Goal: Navigation & Orientation: Find specific page/section

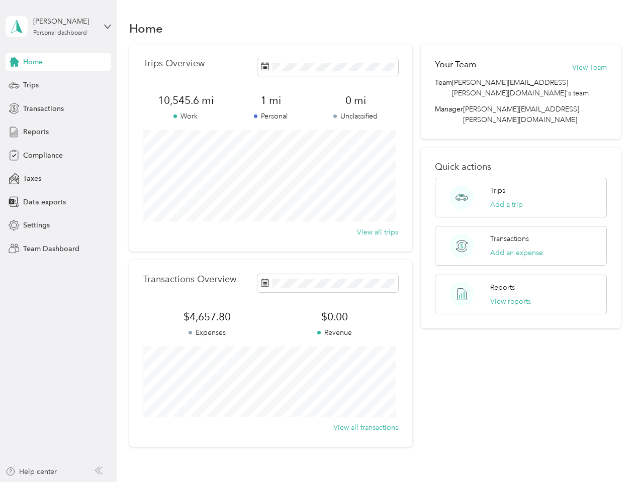
click at [318, 241] on div "Trips Overview 10,545.6 mi Work 1 mi Personal 0 mi Unclassified View all trips" at bounding box center [270, 147] width 283 height 207
click at [58, 27] on div "[PERSON_NAME]" at bounding box center [64, 21] width 63 height 11
